Goal: Task Accomplishment & Management: Use online tool/utility

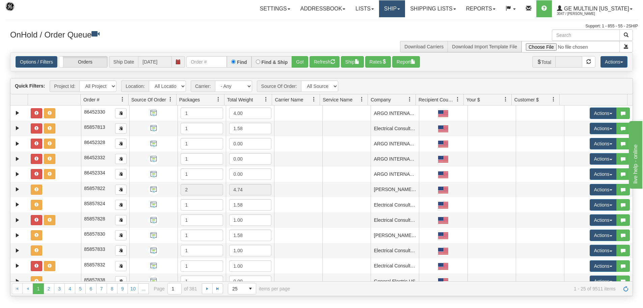
click at [398, 9] on link "Ship" at bounding box center [392, 8] width 26 height 17
click at [395, 25] on link "Ship Screen" at bounding box center [374, 23] width 61 height 9
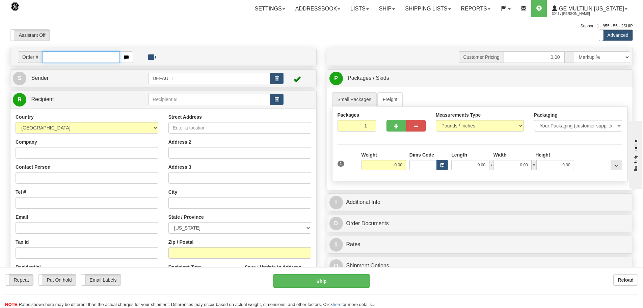
click at [103, 58] on input "text" at bounding box center [81, 56] width 78 height 11
drag, startPoint x: 75, startPoint y: 56, endPoint x: 110, endPoint y: 44, distance: 37.7
click at [75, 56] on input "text" at bounding box center [81, 56] width 78 height 11
type input "86680811"
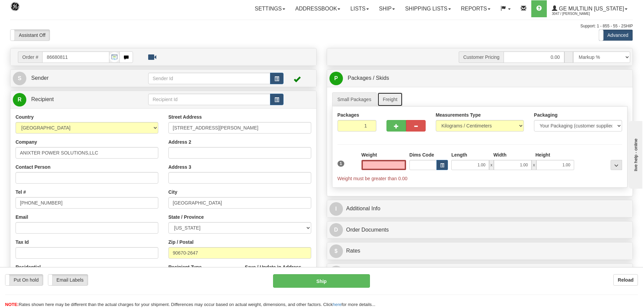
type input "0.00"
click at [388, 100] on link "Freight" at bounding box center [391, 99] width 26 height 14
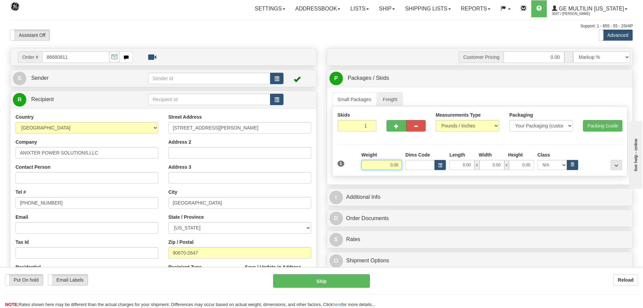
drag, startPoint x: 386, startPoint y: 164, endPoint x: 427, endPoint y: 157, distance: 41.1
click at [445, 163] on div "Weight 0.00 Dims Code Length Width" at bounding box center [492, 160] width 264 height 19
type input "150.00"
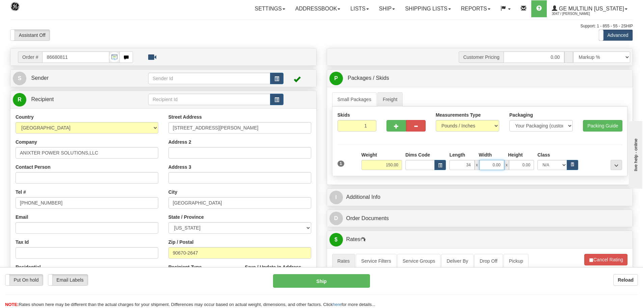
type input "34.00"
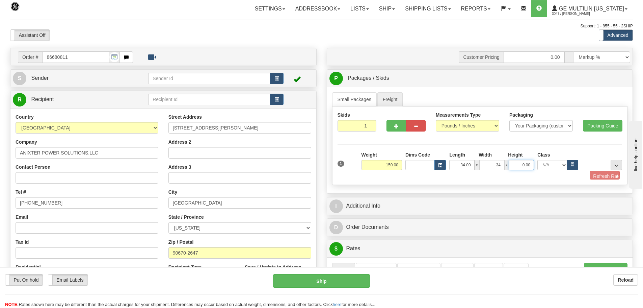
type input "34.00"
type input "23.00"
click at [584, 175] on button "Refresh Rates" at bounding box center [599, 176] width 39 height 11
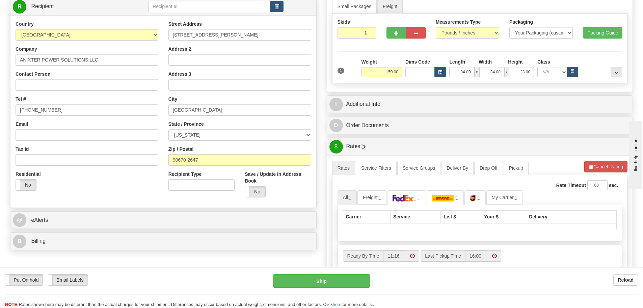
scroll to position [135, 0]
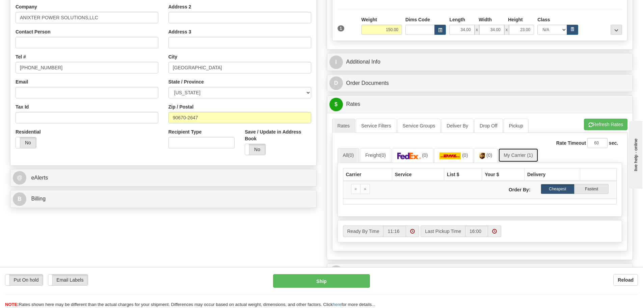
click at [529, 149] on link "My Carrier (1)" at bounding box center [518, 155] width 40 height 14
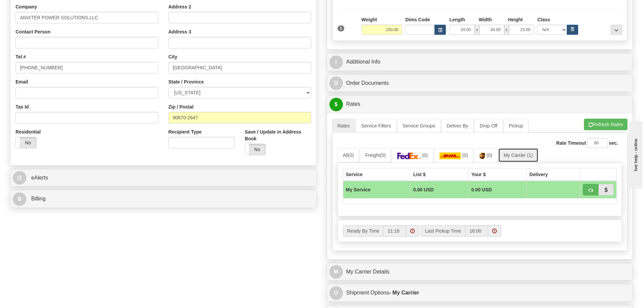
scroll to position [304, 0]
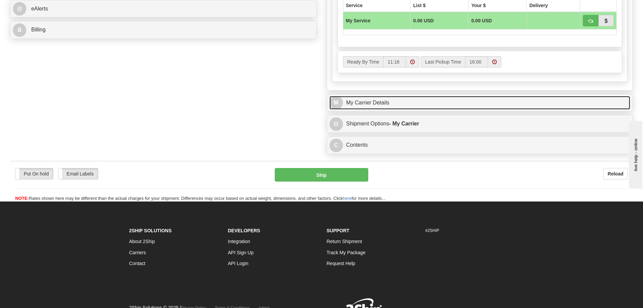
click at [452, 100] on link "M My Carrier Details" at bounding box center [480, 103] width 301 height 14
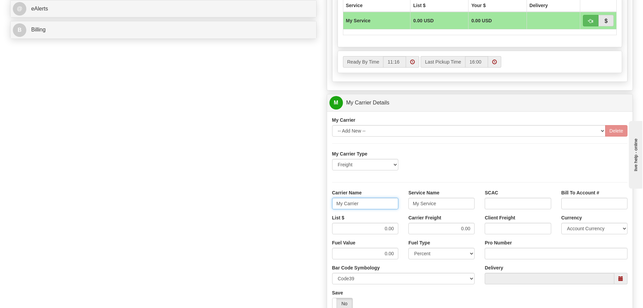
drag, startPoint x: 380, startPoint y: 203, endPoint x: 236, endPoint y: 200, distance: 143.2
click at [236, 201] on div "Order # 86680811 S Sender" at bounding box center [321, 67] width 633 height 647
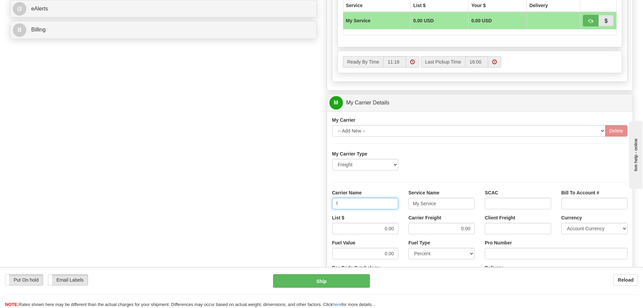
type input "Fedex Freight Priority"
drag, startPoint x: 449, startPoint y: 202, endPoint x: 398, endPoint y: 201, distance: 50.3
click at [398, 201] on div "Carrier Name Fedex Freight Priority Service Name My Service SCAC Bill To Accoun…" at bounding box center [480, 201] width 306 height 25
type input "LTL"
drag, startPoint x: 514, startPoint y: 249, endPoint x: 515, endPoint y: 246, distance: 3.5
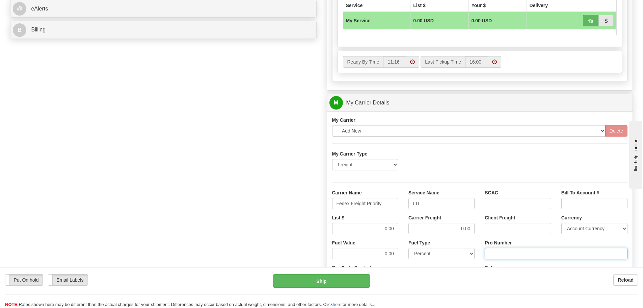
click at [514, 249] on input "Pro Number" at bounding box center [556, 253] width 143 height 11
type input "9258264293"
drag, startPoint x: 382, startPoint y: 228, endPoint x: 444, endPoint y: 232, distance: 62.0
click at [444, 232] on div "List $ 0.00 Carrier Freight 0.00 Client Freight Currency Account Currency ARN A…" at bounding box center [480, 226] width 306 height 25
type input "631.31"
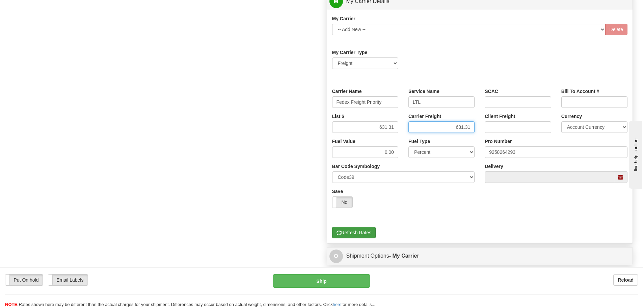
type input "631.31"
click at [350, 231] on button "Refresh Rates" at bounding box center [354, 232] width 44 height 11
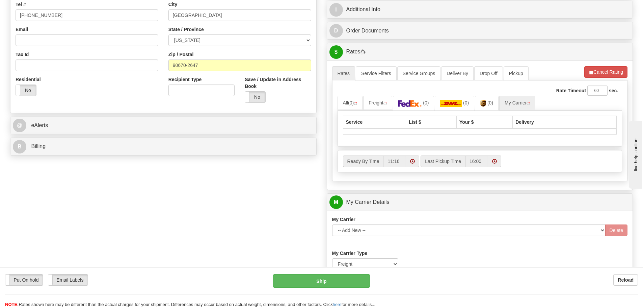
scroll to position [185, 0]
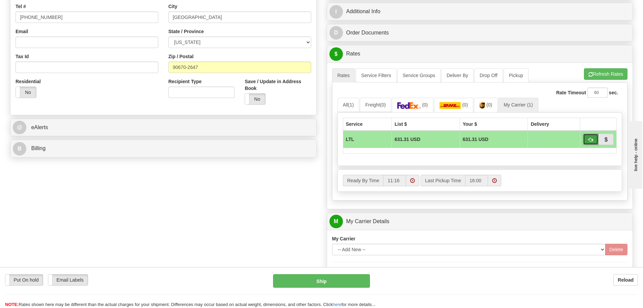
click at [590, 140] on span "button" at bounding box center [591, 139] width 5 height 4
type input "00"
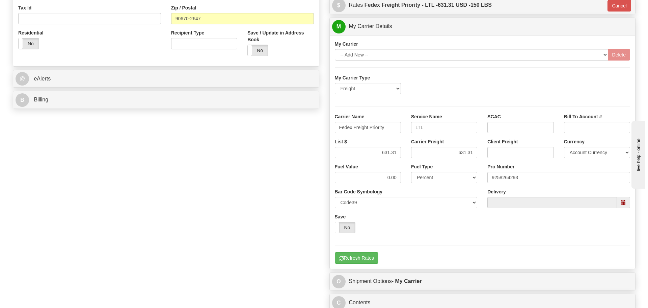
scroll to position [287, 0]
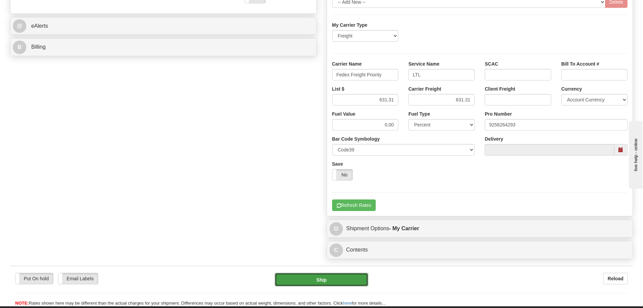
click at [305, 278] on button "Ship" at bounding box center [322, 280] width 94 height 14
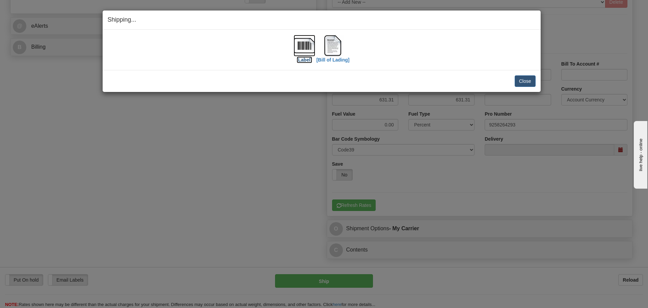
click at [301, 37] on img at bounding box center [305, 46] width 22 height 22
click at [342, 41] on img at bounding box center [333, 46] width 22 height 22
click at [520, 82] on button "Close" at bounding box center [525, 80] width 21 height 11
